Goal: Find specific page/section: Find specific page/section

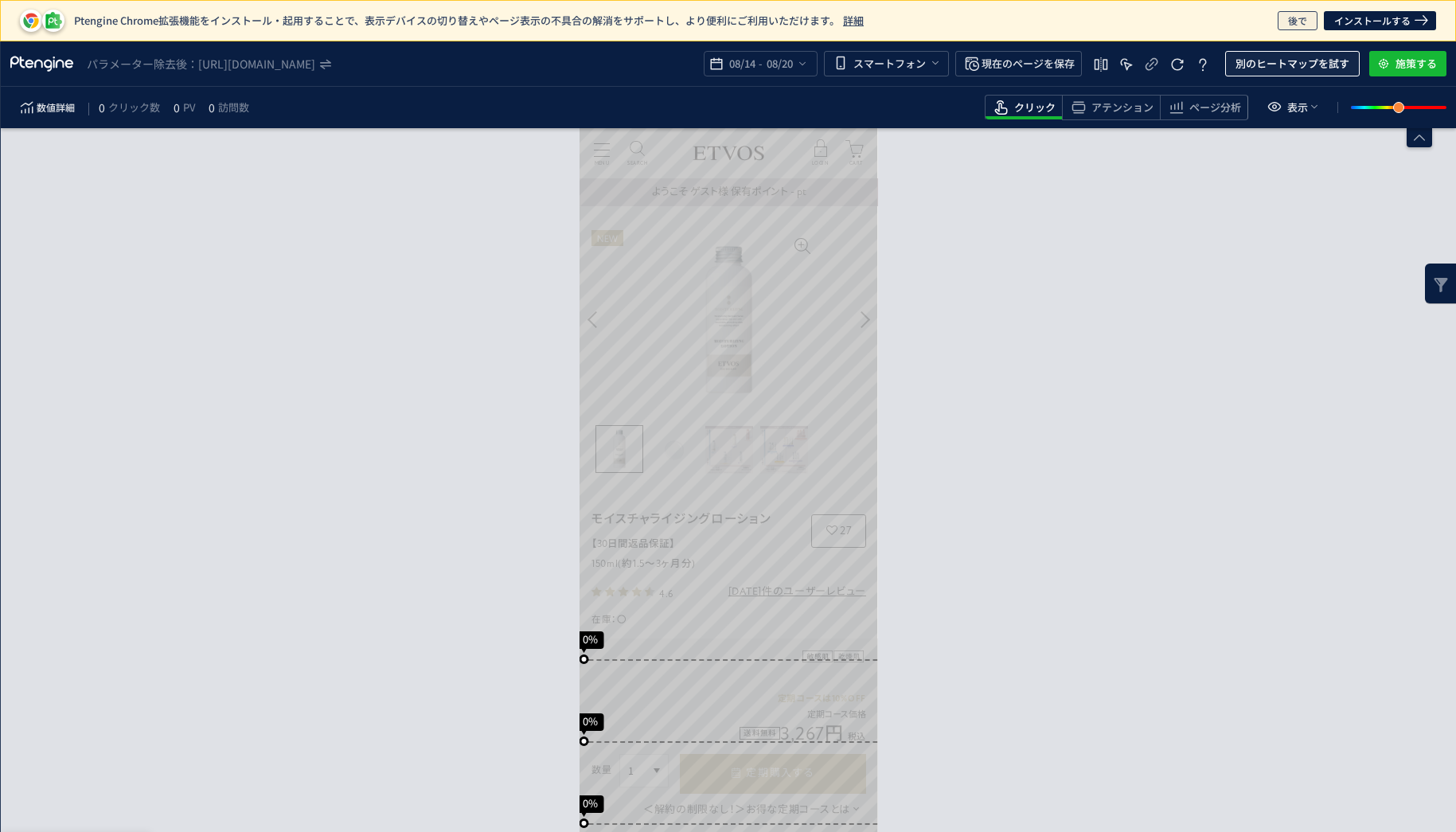
click at [1305, 28] on span "後で" at bounding box center [1298, 21] width 19 height 19
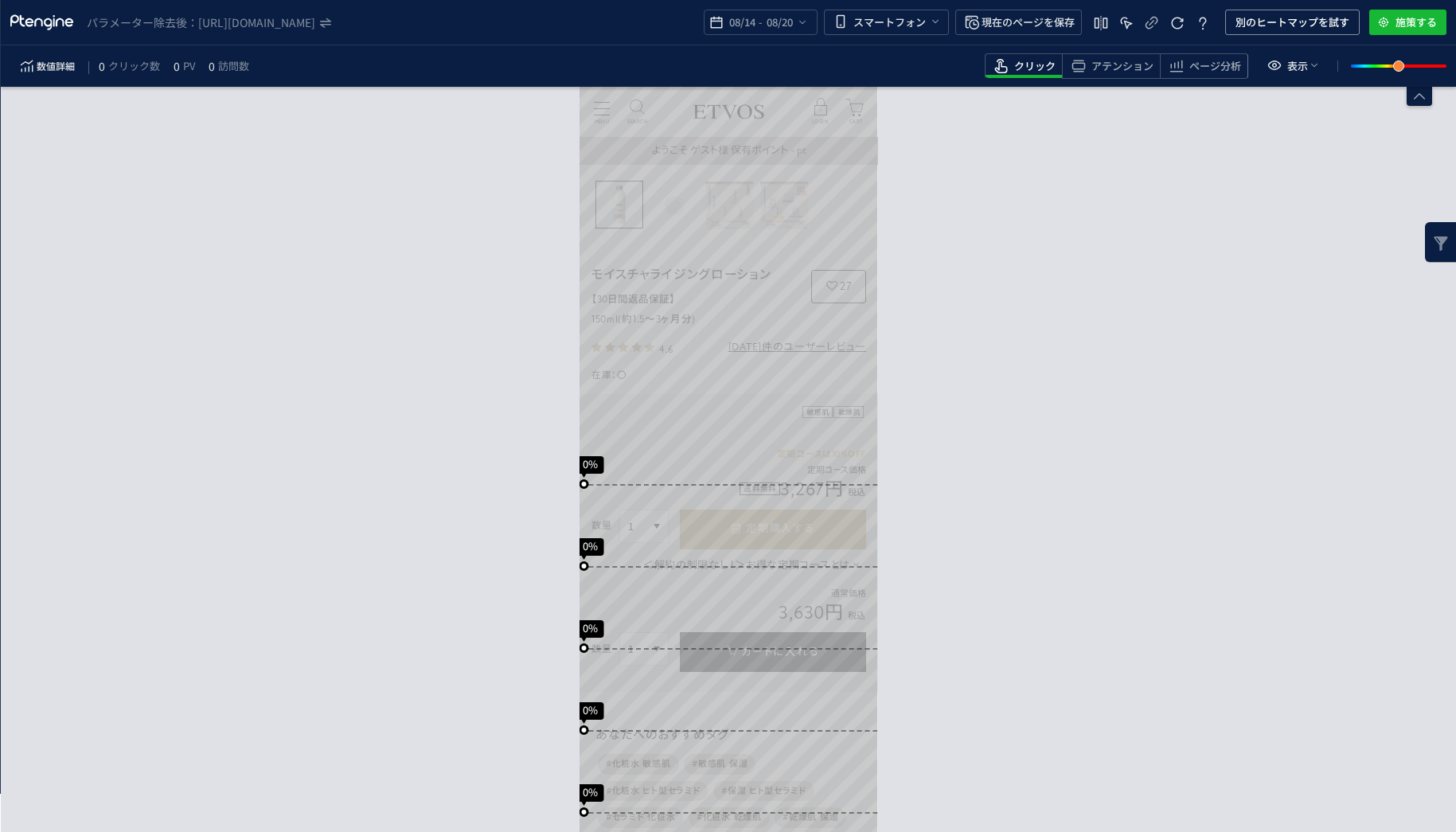
scroll to position [239, 0]
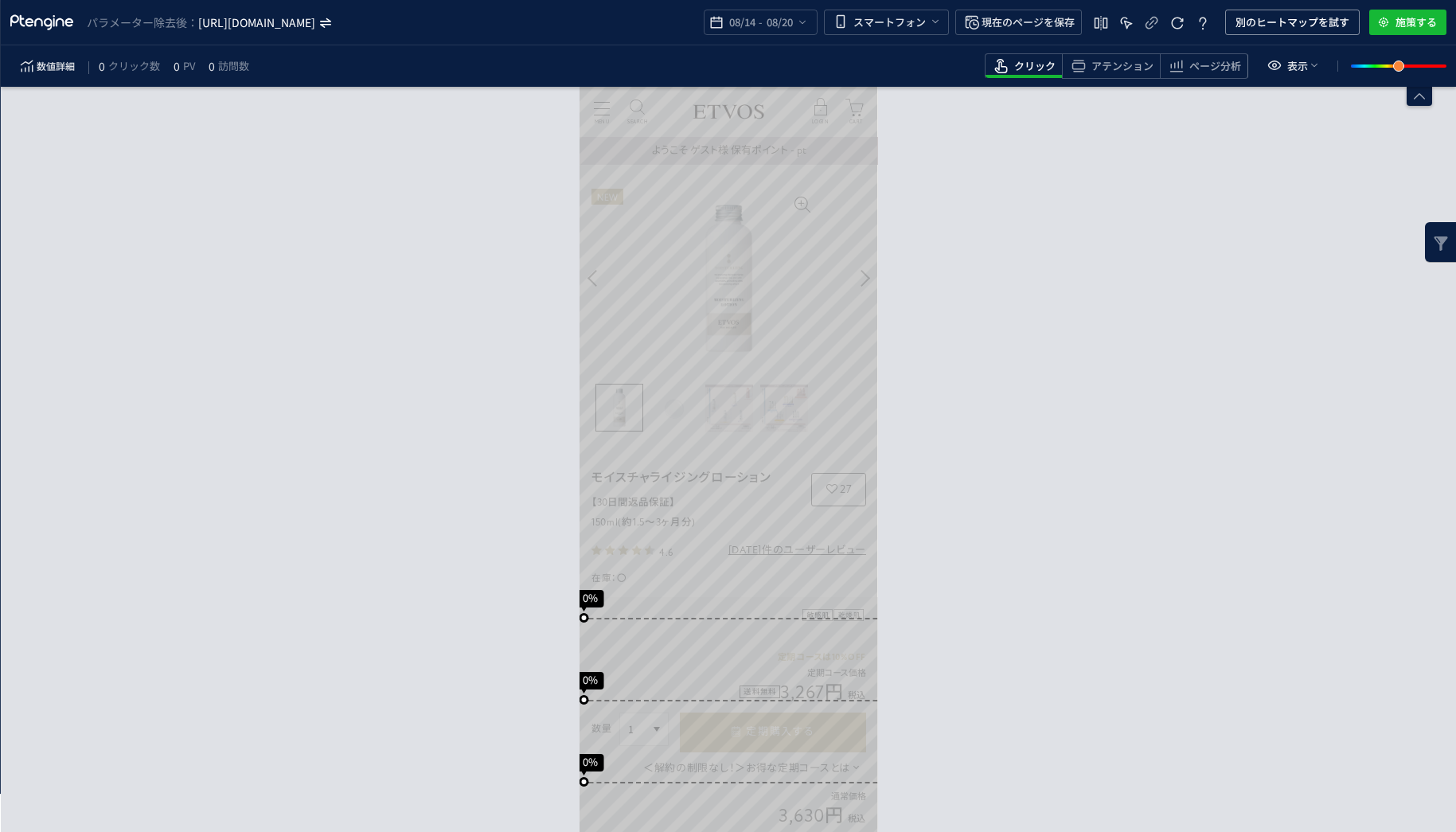
click at [317, 20] on icon "[URL][DOMAIN_NAME]" at bounding box center [258, 23] width 119 height 16
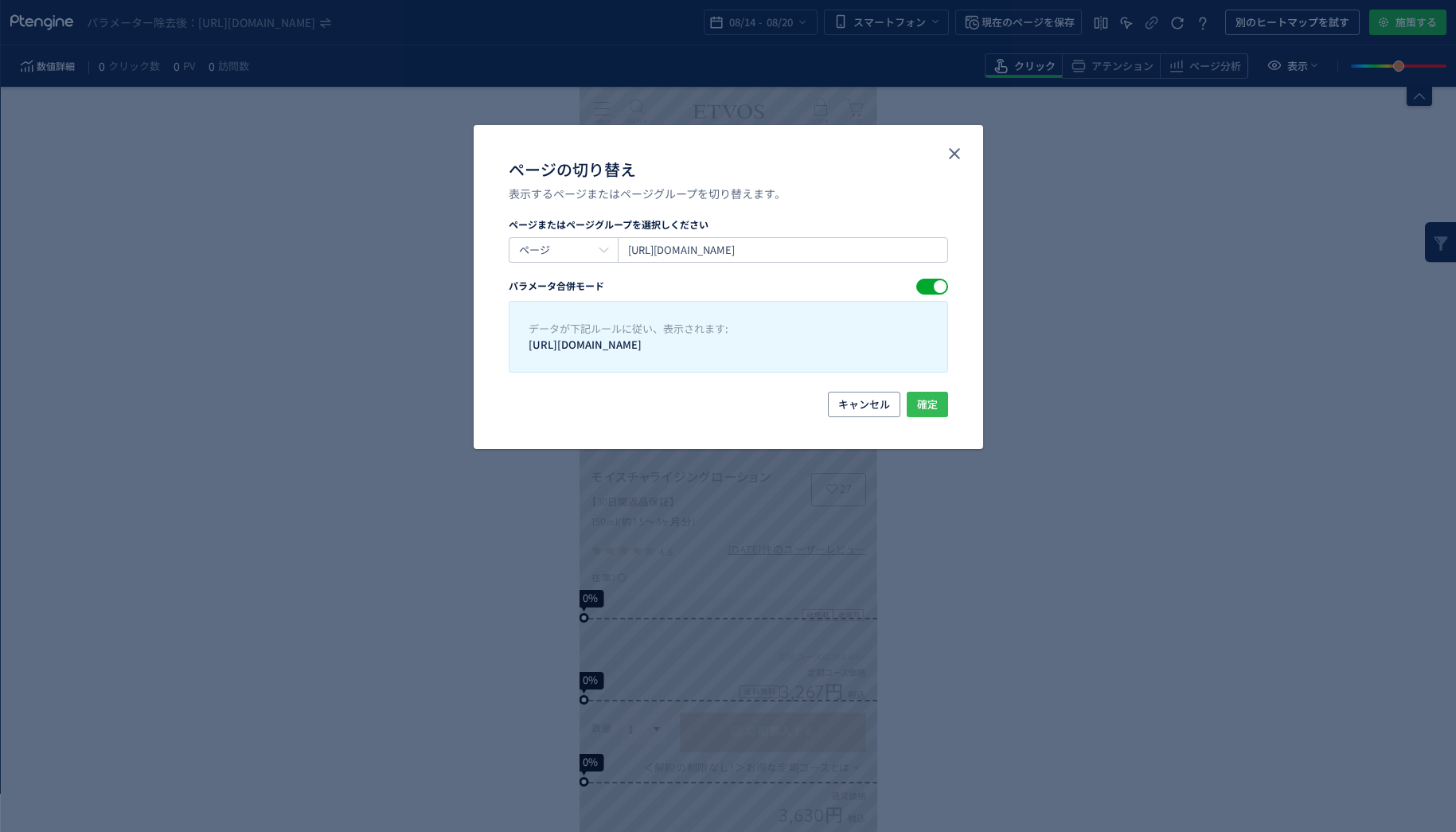
click at [923, 401] on span "確定" at bounding box center [928, 404] width 21 height 26
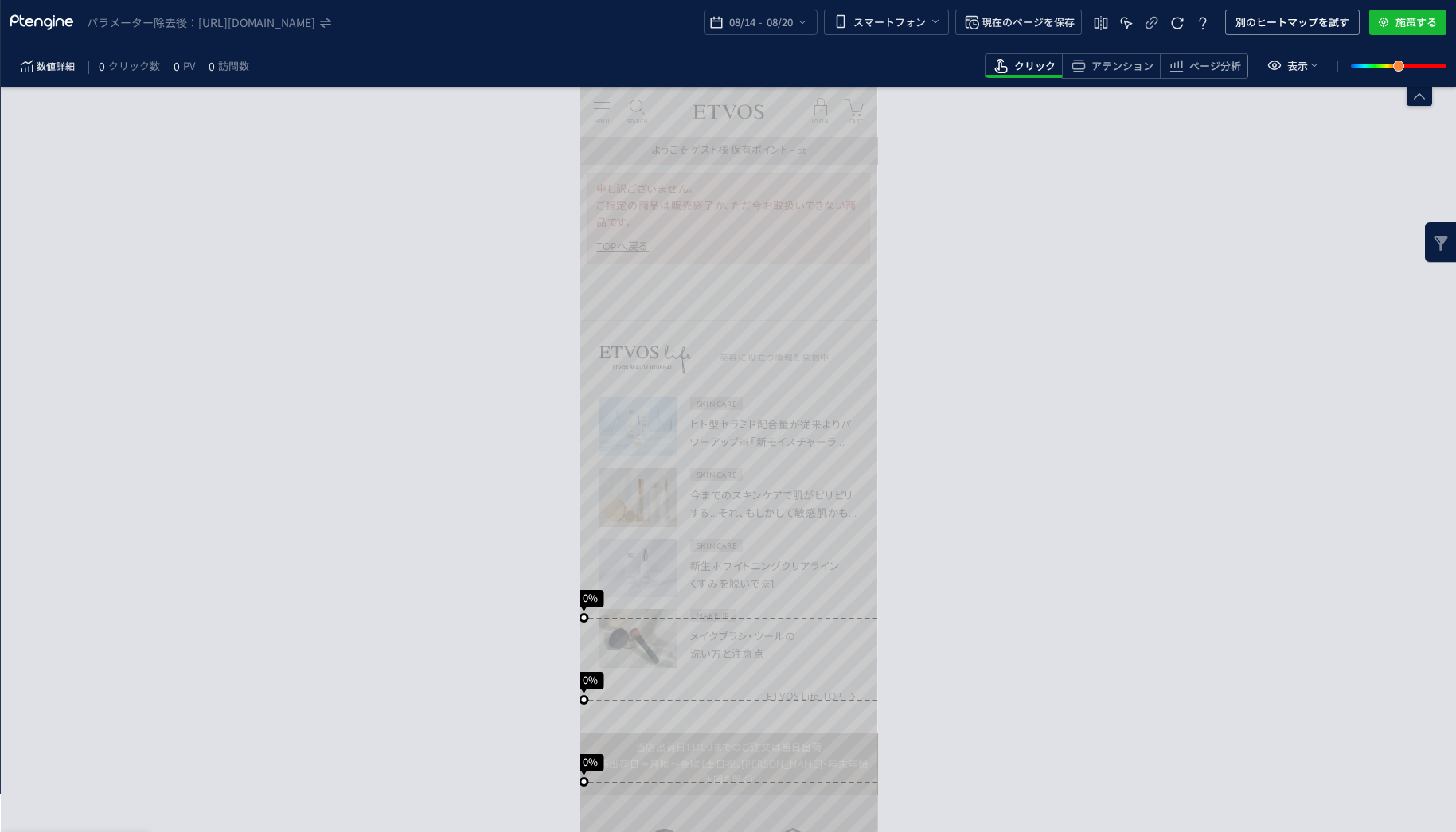
click at [1081, 203] on div "スクロール到達率 0% スクロール到達率 0% スクロール到達率 0% スクロール到達率 0% スクロール到達率 0% スクロール到達率 0% スクロール到達…" at bounding box center [728, 459] width 1455 height 745
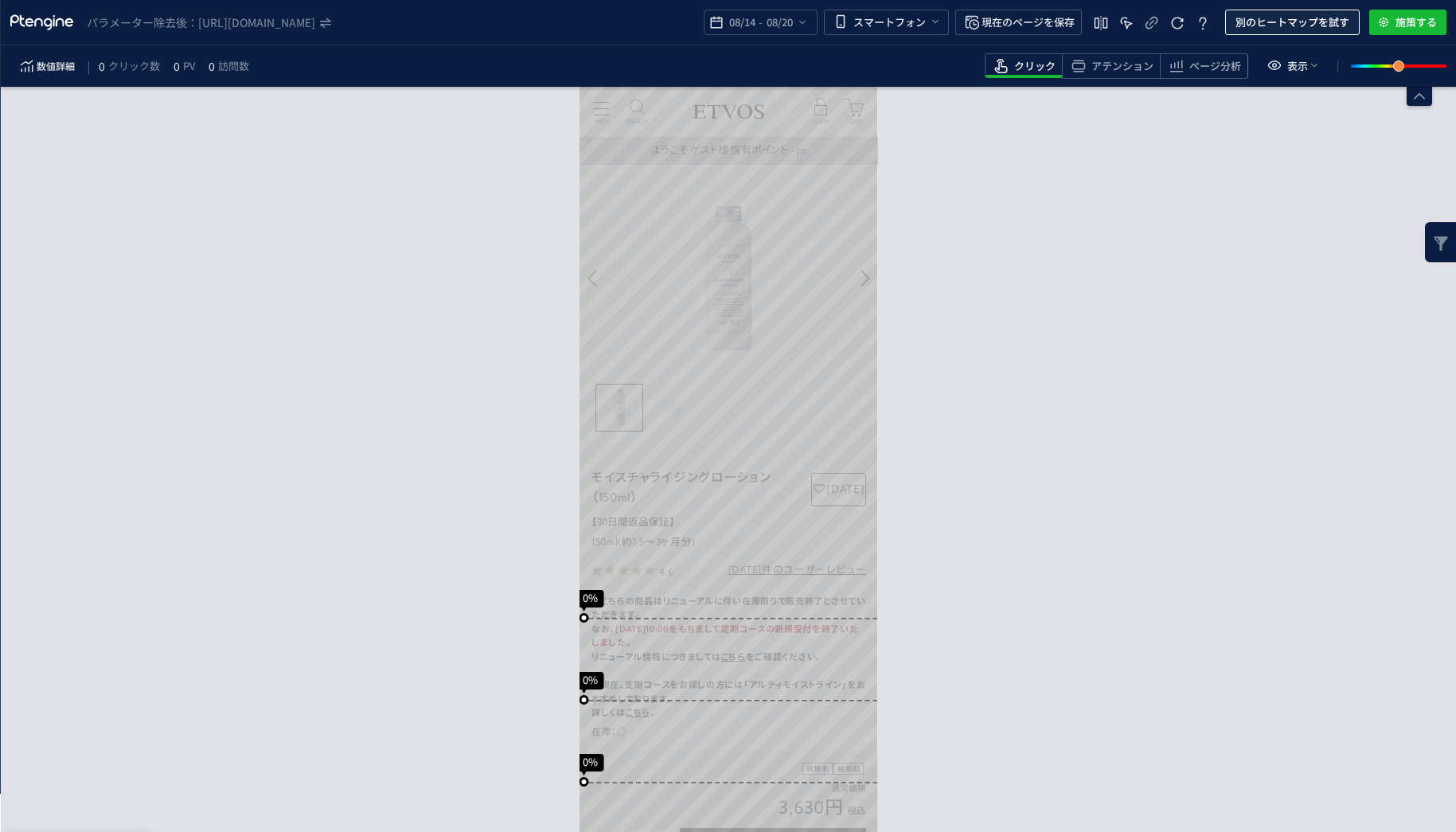
click at [1271, 20] on span "別のヒートマップを試す" at bounding box center [1293, 23] width 114 height 26
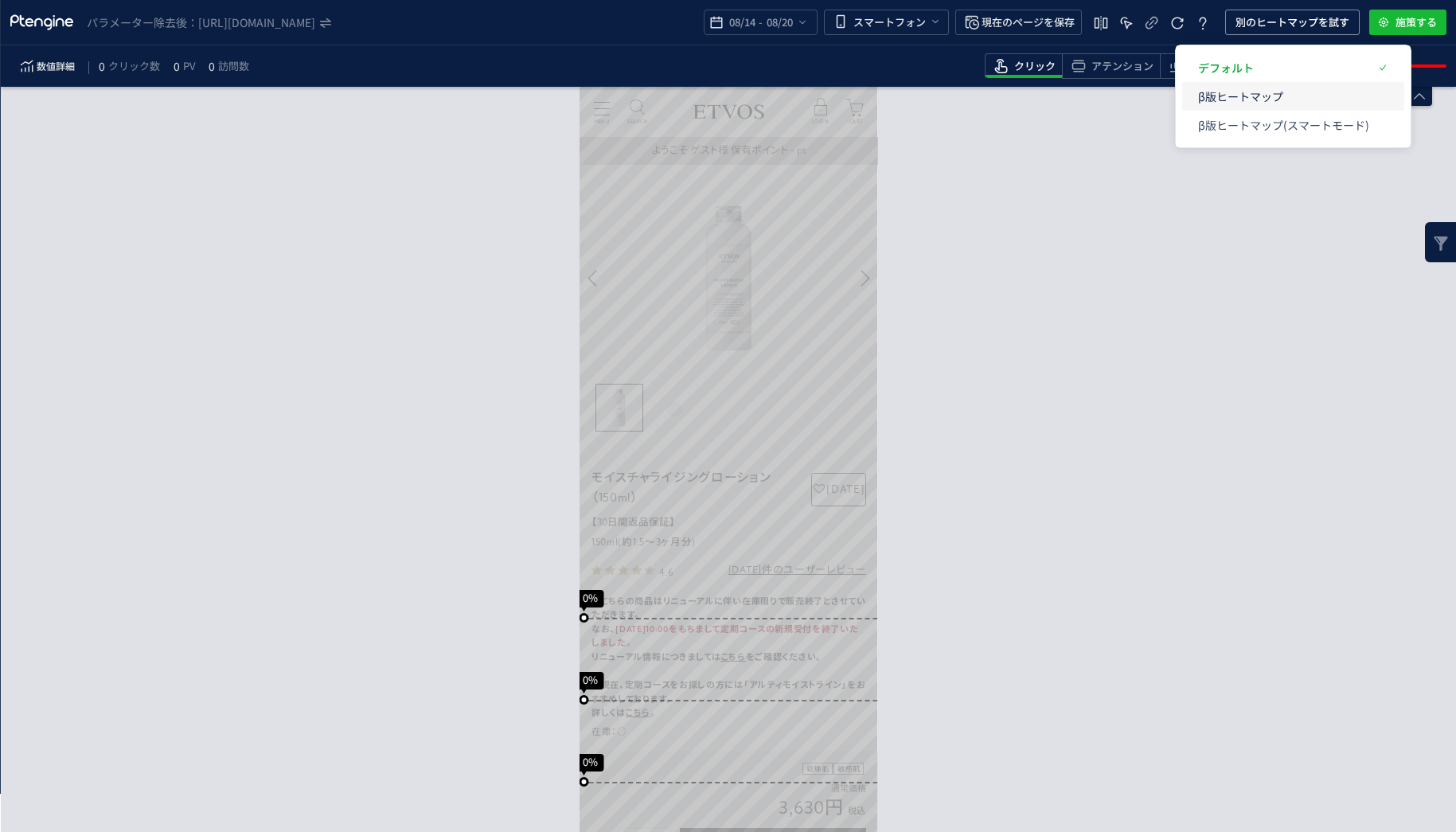
click at [1232, 105] on p "β版ヒートマップ" at bounding box center [1283, 96] width 171 height 29
